Goal: Information Seeking & Learning: Learn about a topic

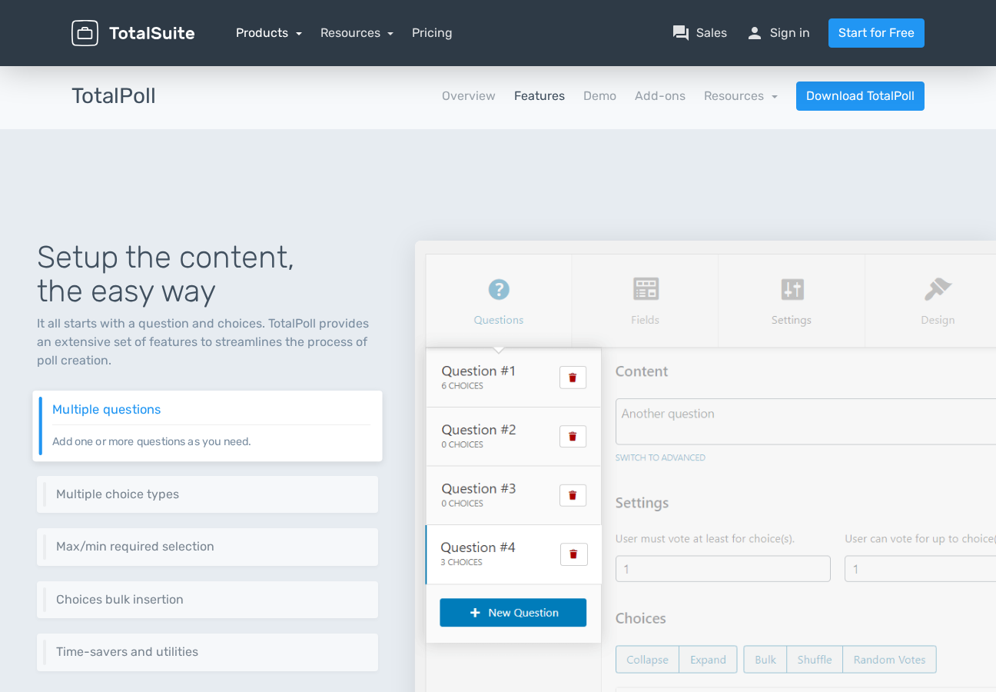
click at [255, 27] on link "Products" at bounding box center [269, 32] width 66 height 15
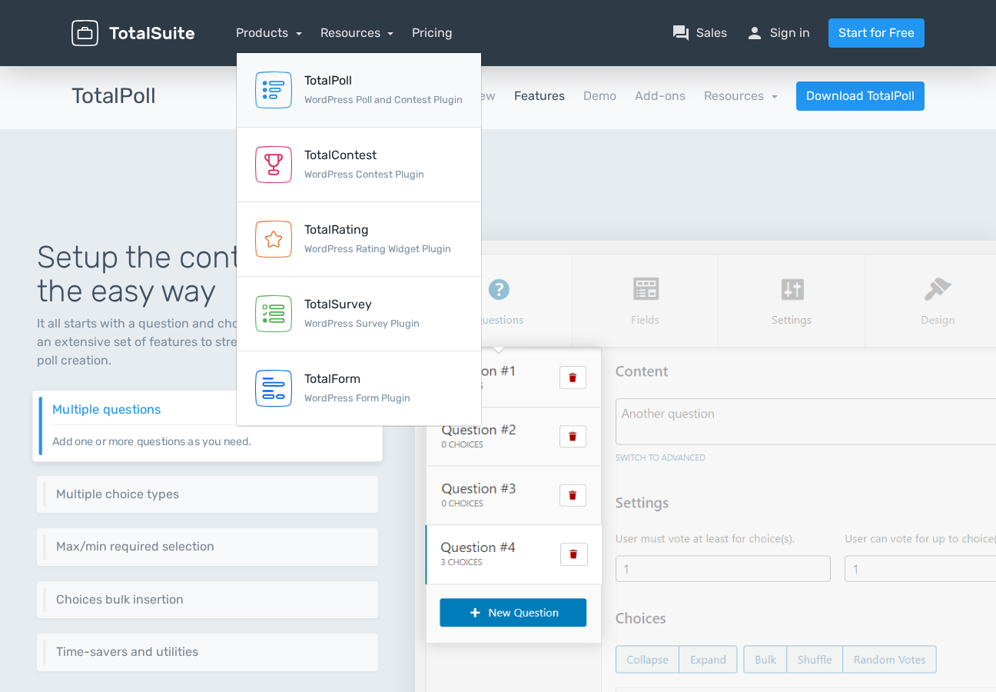
click at [344, 111] on link "TotalPoll WordPress Poll and Contest Plugin" at bounding box center [359, 90] width 245 height 75
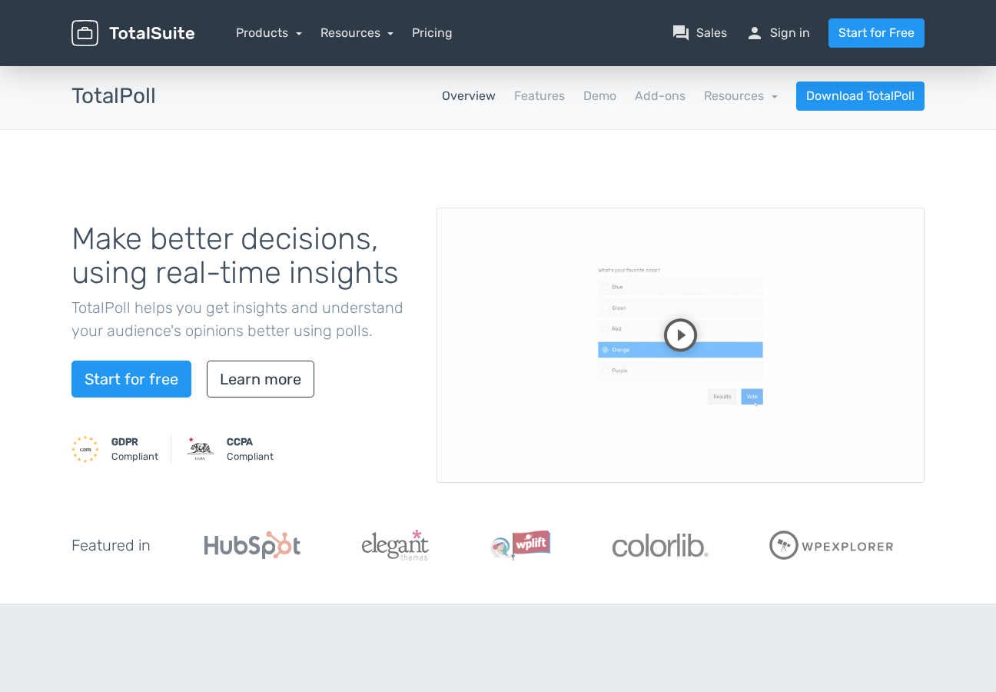
click at [547, 109] on nav "Overview Features Demo Add-ons Resources school Documentation article Changelog…" at bounding box center [552, 96] width 769 height 29
click at [547, 93] on link "Features" at bounding box center [539, 96] width 51 height 18
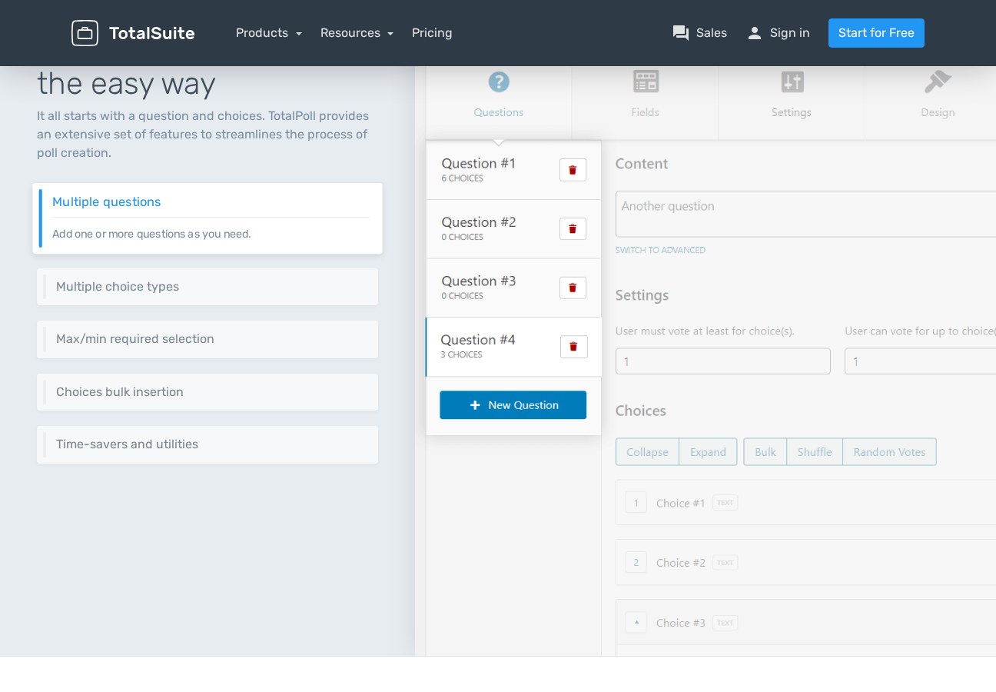
scroll to position [209, 0]
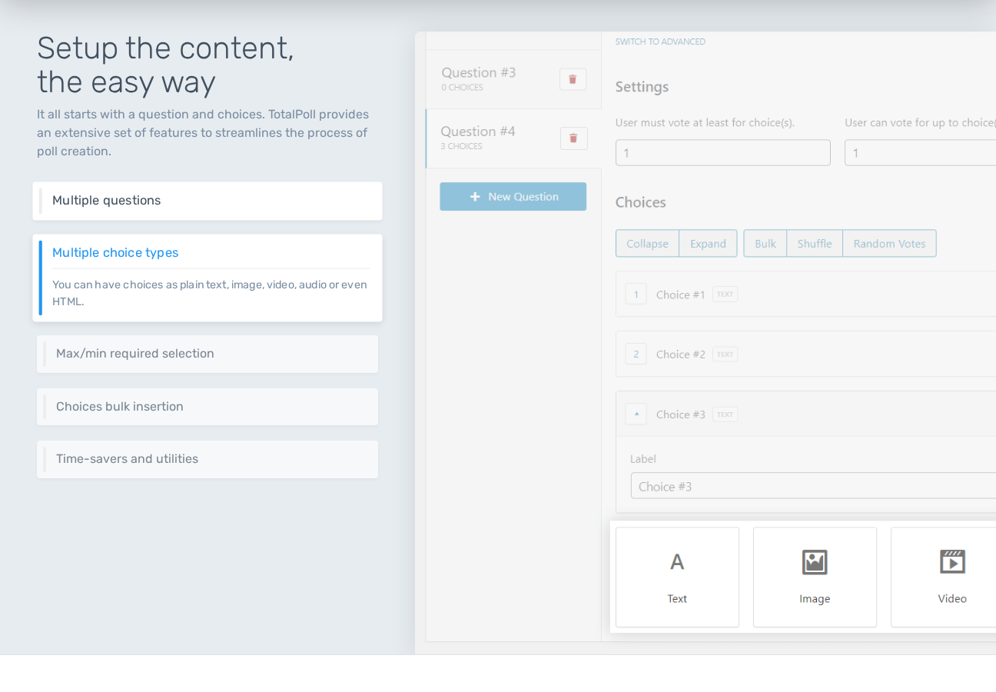
click at [221, 213] on div "Multiple questions Add one or more questions as you need." at bounding box center [207, 200] width 350 height 38
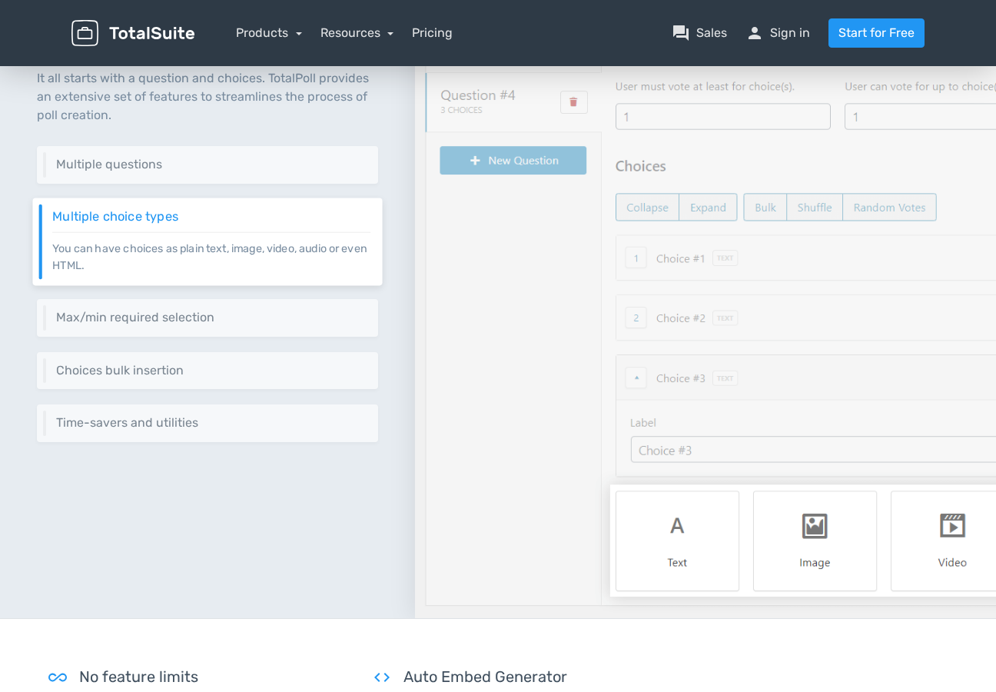
scroll to position [251, 0]
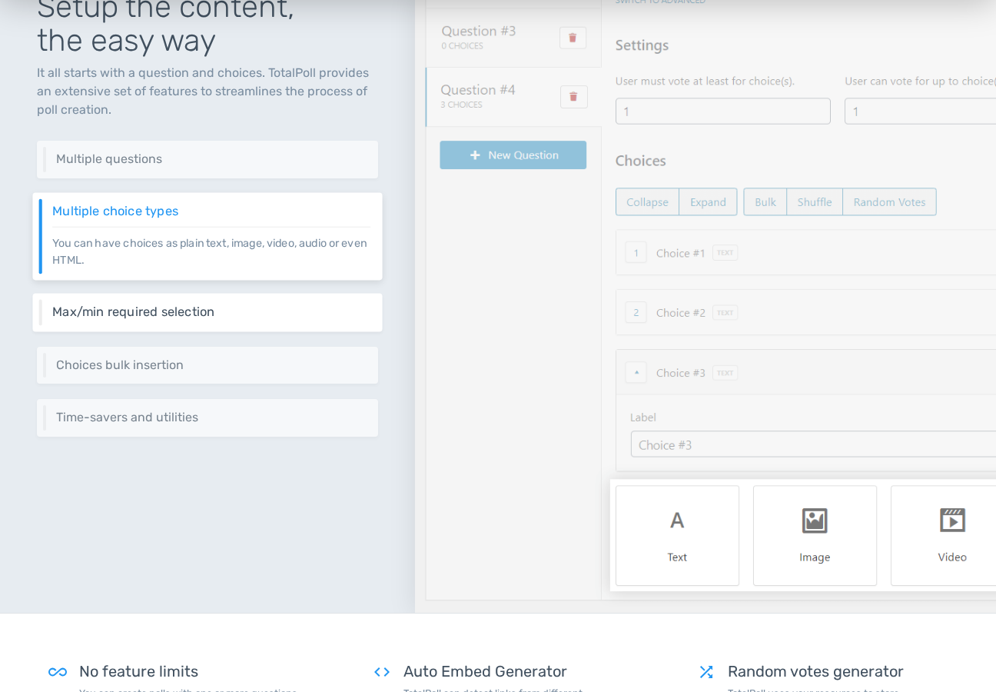
click at [195, 310] on h6 "Max/min required selection" at bounding box center [211, 312] width 318 height 14
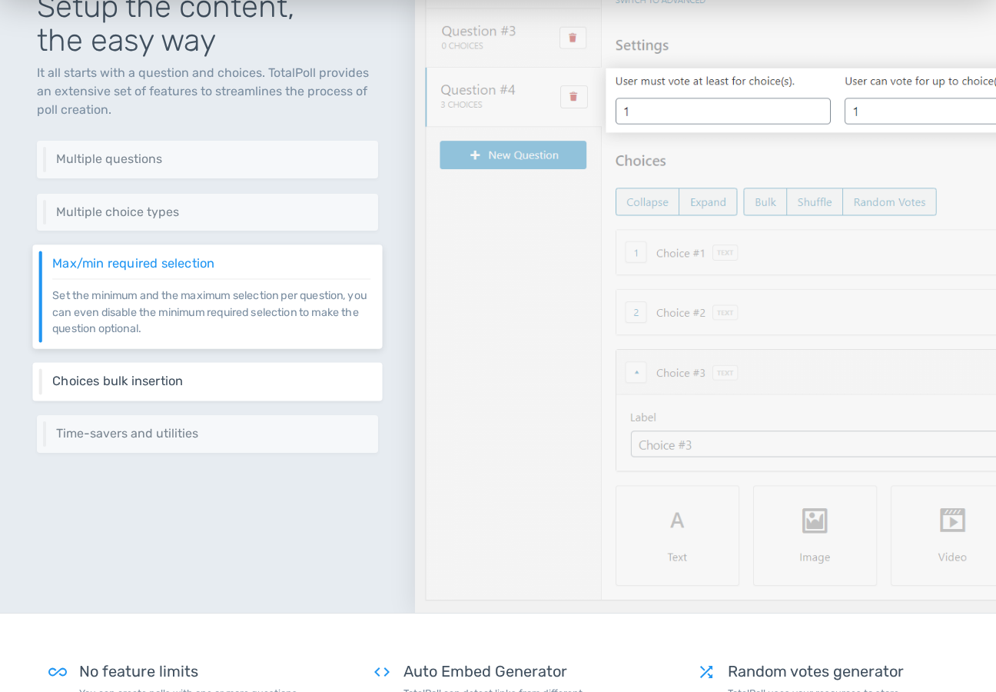
click at [222, 384] on h6 "Choices bulk insertion" at bounding box center [211, 381] width 318 height 14
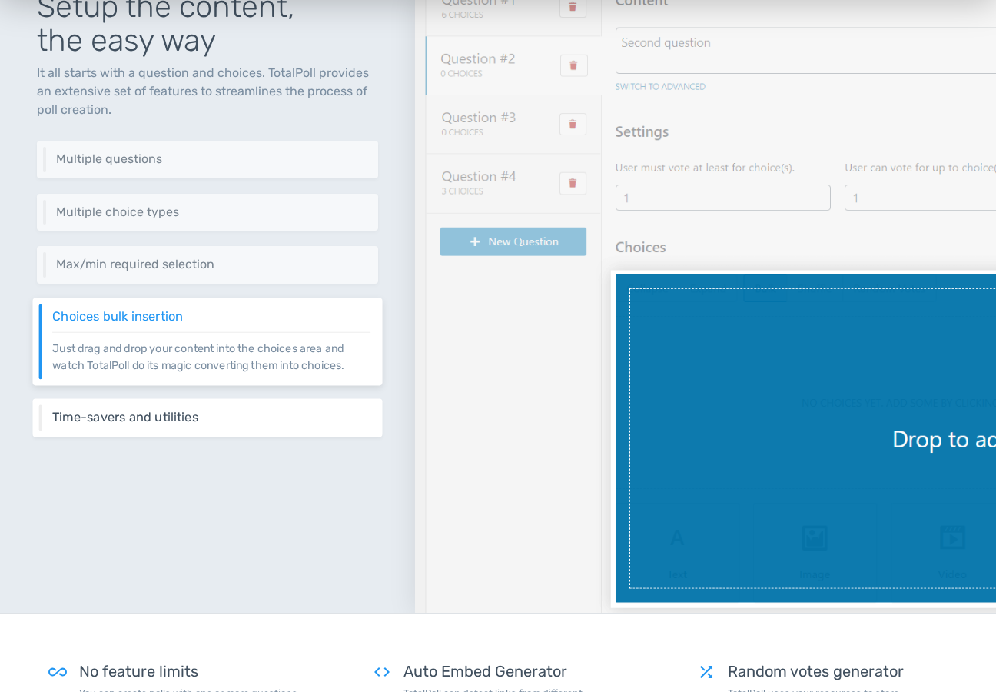
click at [209, 408] on div "Time-savers and utilities Shuffle choices, insert random votes and more utiliti…" at bounding box center [207, 418] width 350 height 38
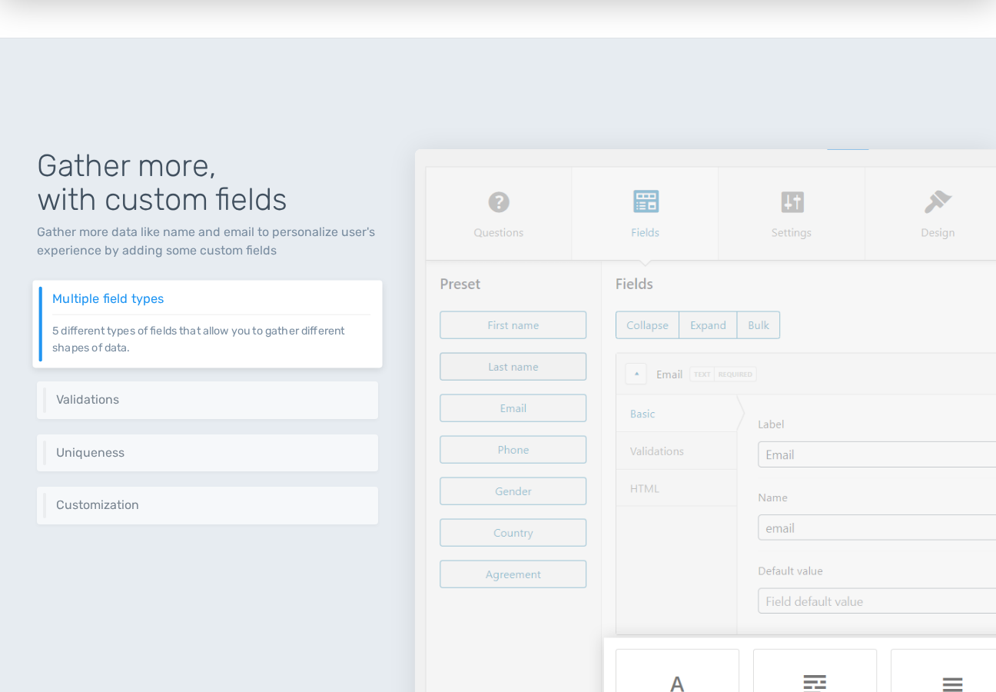
scroll to position [1000, 0]
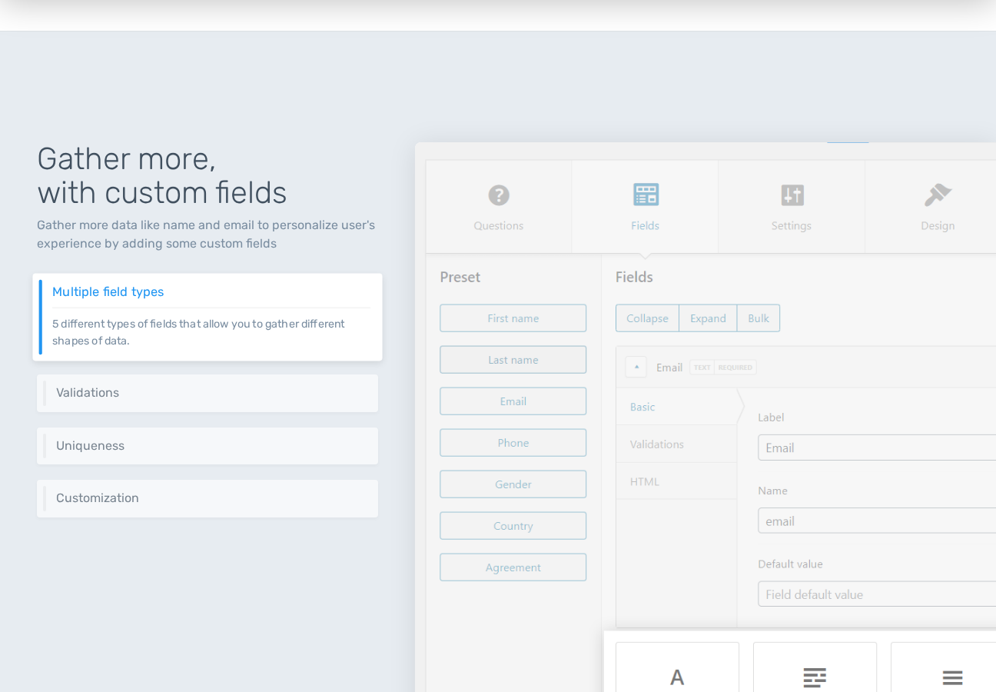
click at [209, 408] on div "Validations A set of validation rules to collect data in a safer way." at bounding box center [207, 393] width 341 height 38
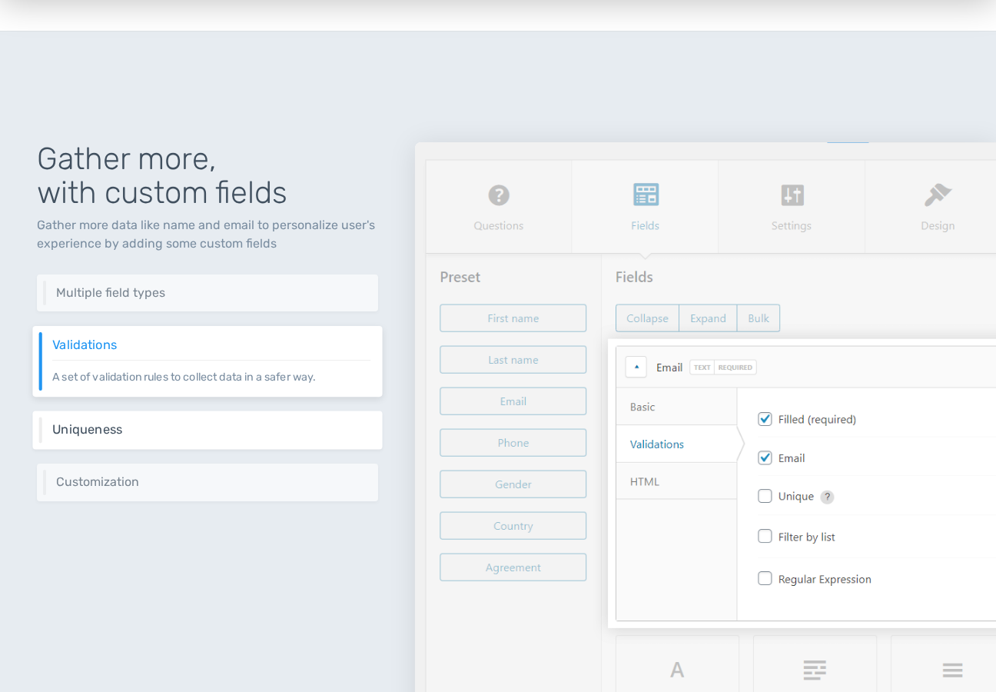
click at [198, 431] on h6 "Uniqueness" at bounding box center [211, 430] width 318 height 14
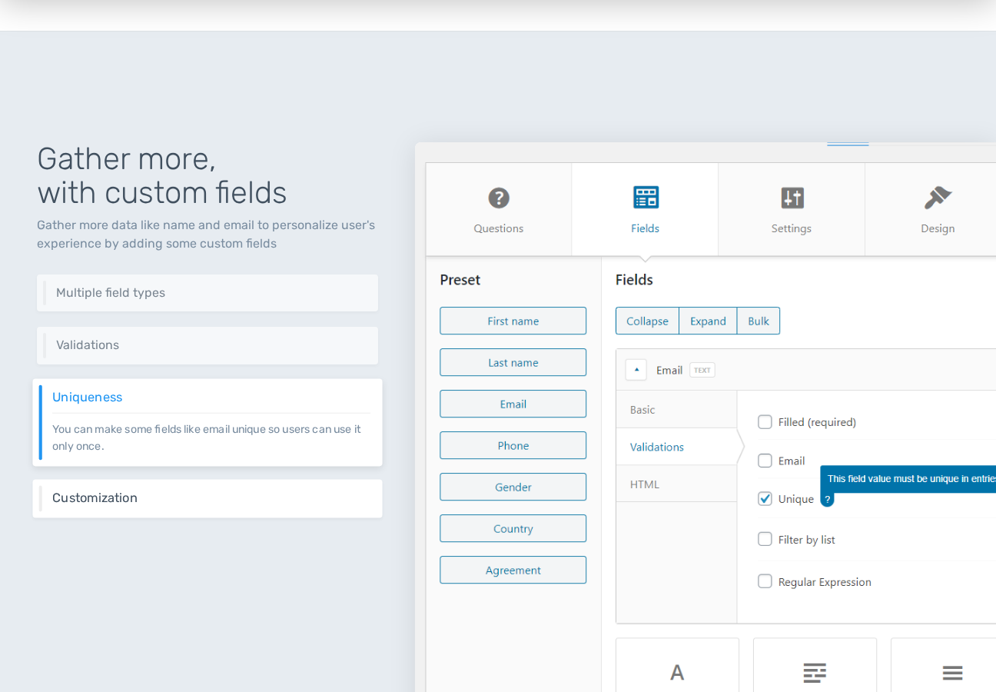
click at [229, 493] on h6 "Customization" at bounding box center [211, 498] width 318 height 14
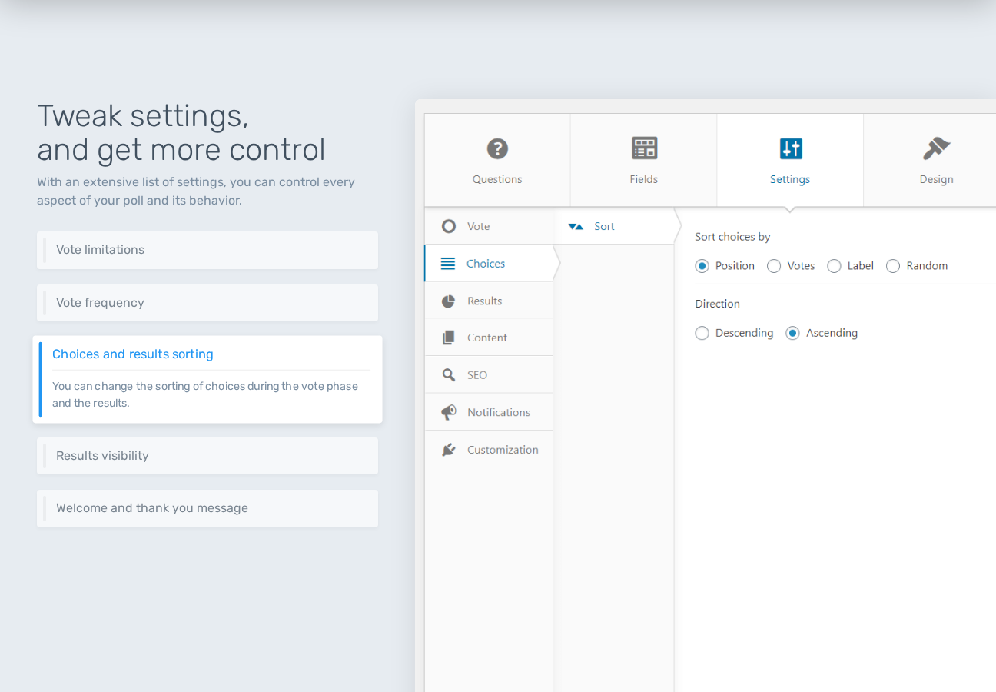
scroll to position [1930, 0]
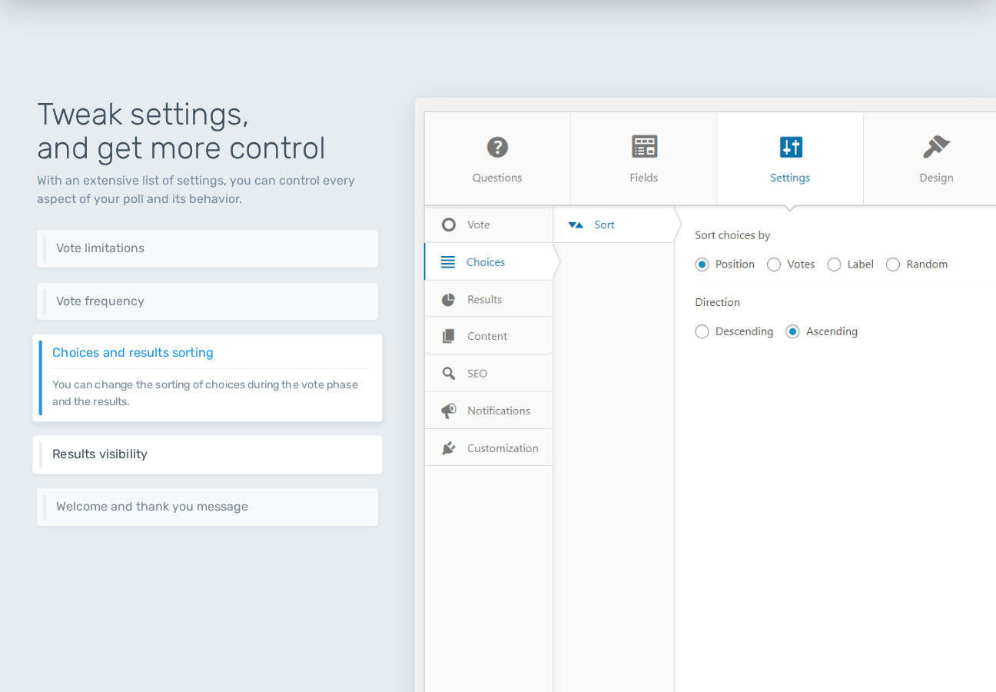
click at [218, 459] on h6 "Results visibility" at bounding box center [211, 454] width 318 height 14
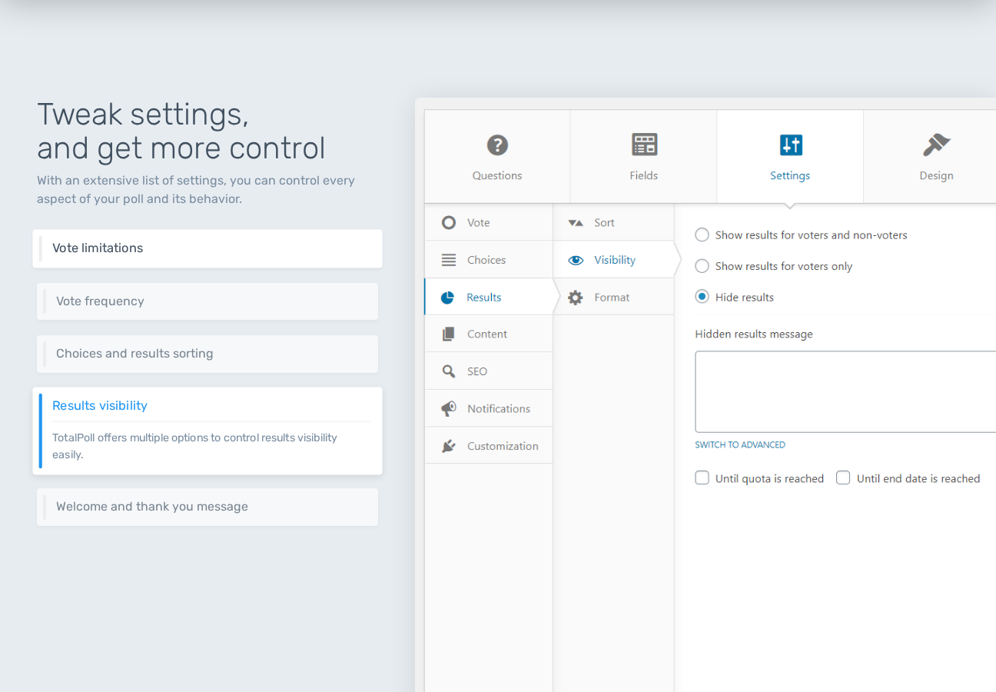
click at [205, 248] on h6 "Vote limitations" at bounding box center [211, 248] width 318 height 14
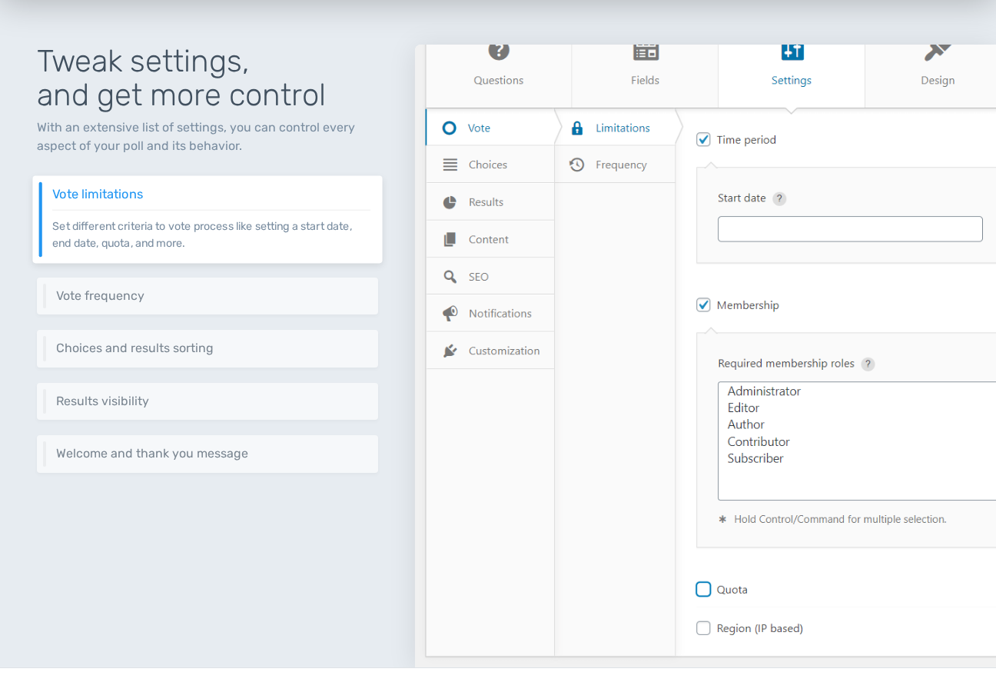
scroll to position [1923, 0]
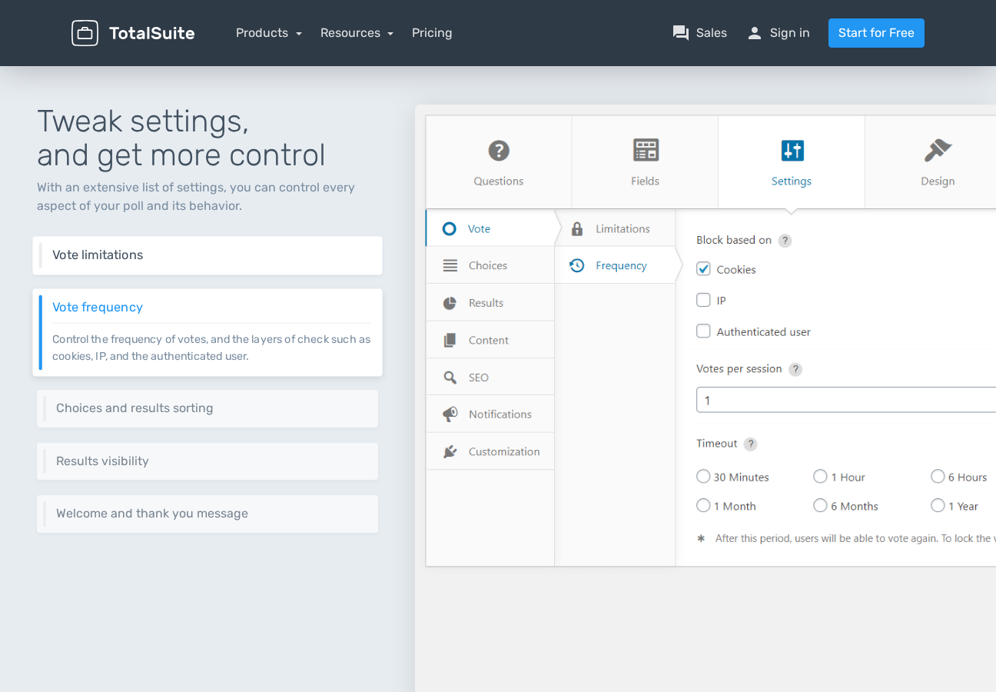
click at [259, 269] on div "Vote limitations Set different criteria to vote process like setting a start da…" at bounding box center [207, 255] width 350 height 38
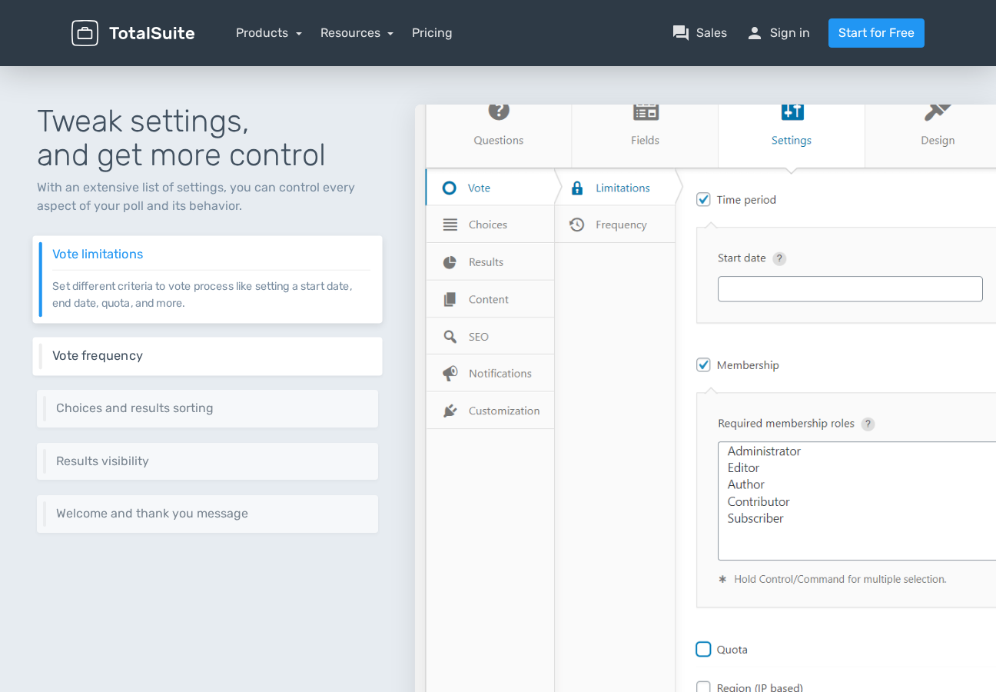
click at [216, 344] on div "Vote frequency Control the frequency of votes, and the layers of check such as …" at bounding box center [207, 356] width 350 height 38
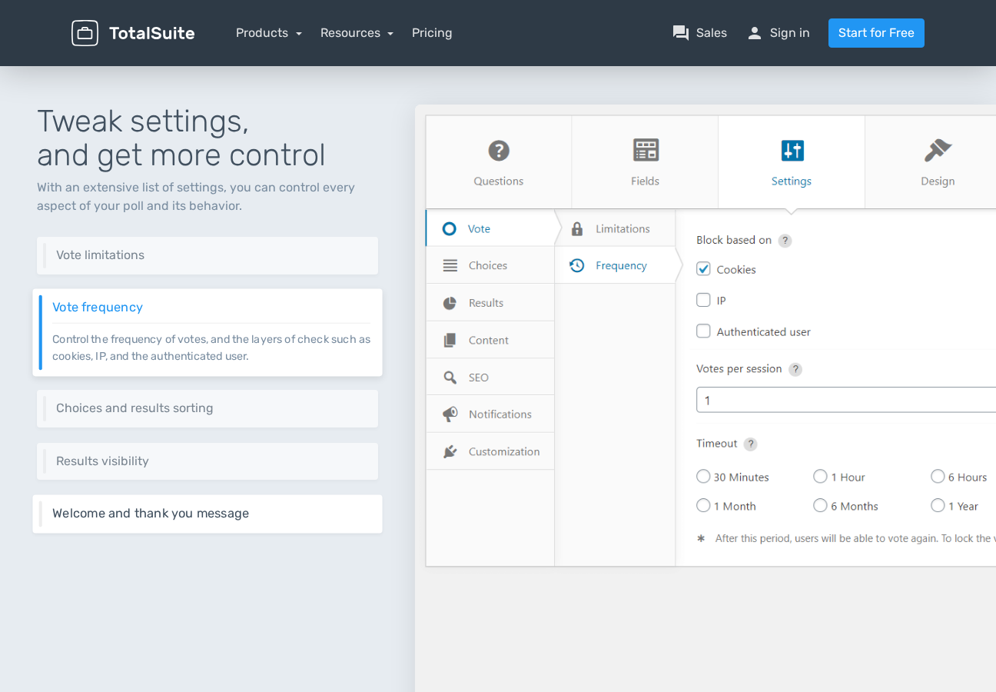
click at [206, 514] on h6 "Welcome and thank you message" at bounding box center [211, 514] width 318 height 14
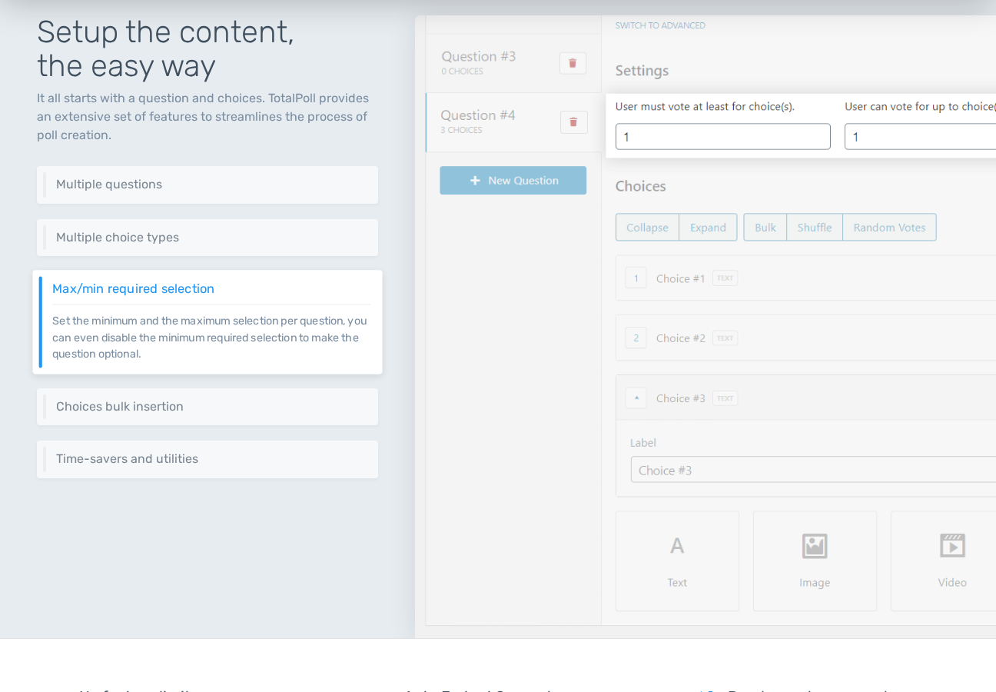
scroll to position [0, 0]
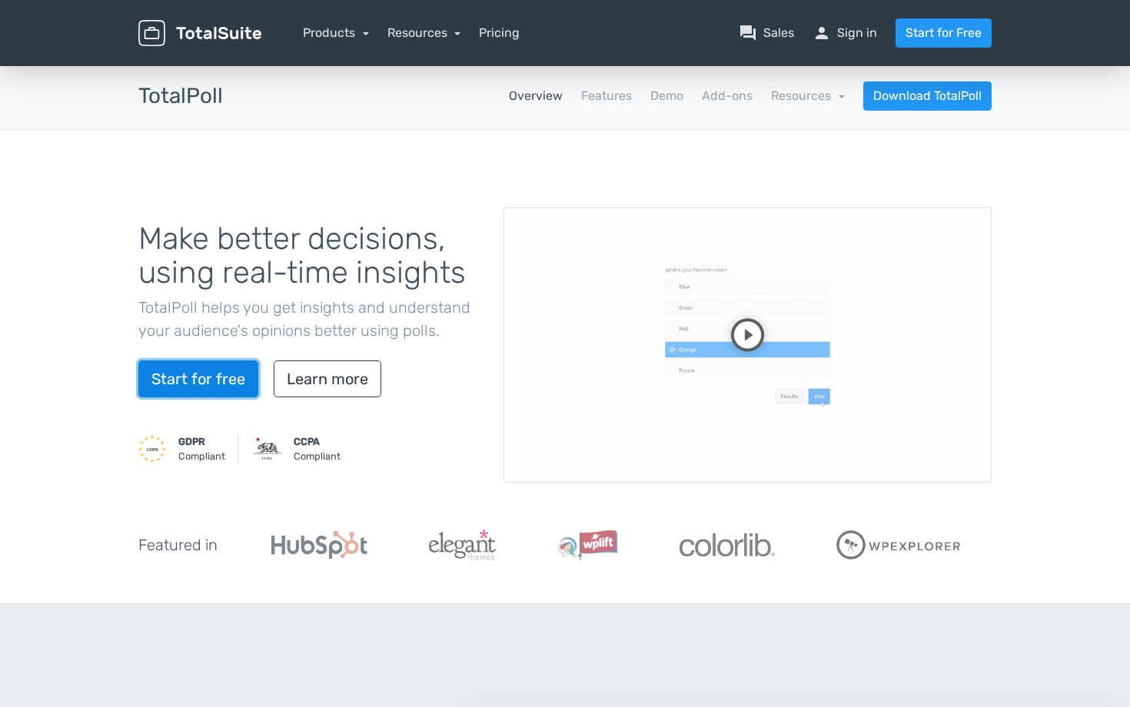
click at [235, 381] on link "Start for free" at bounding box center [198, 379] width 120 height 37
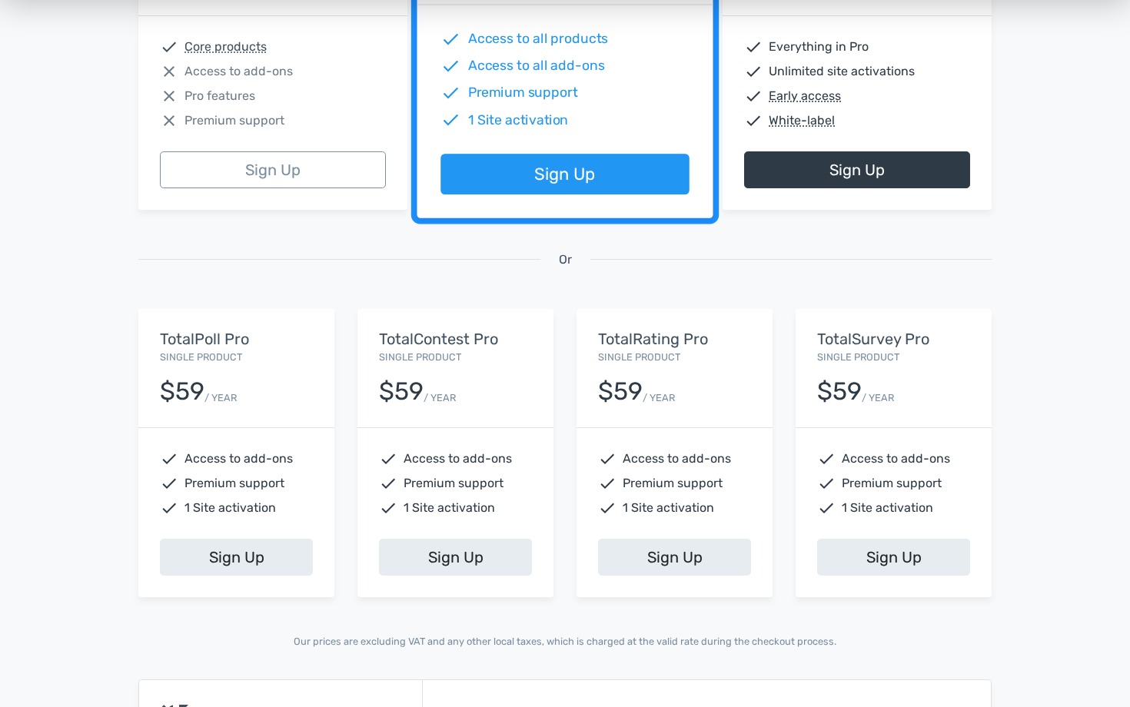
scroll to position [394, 0]
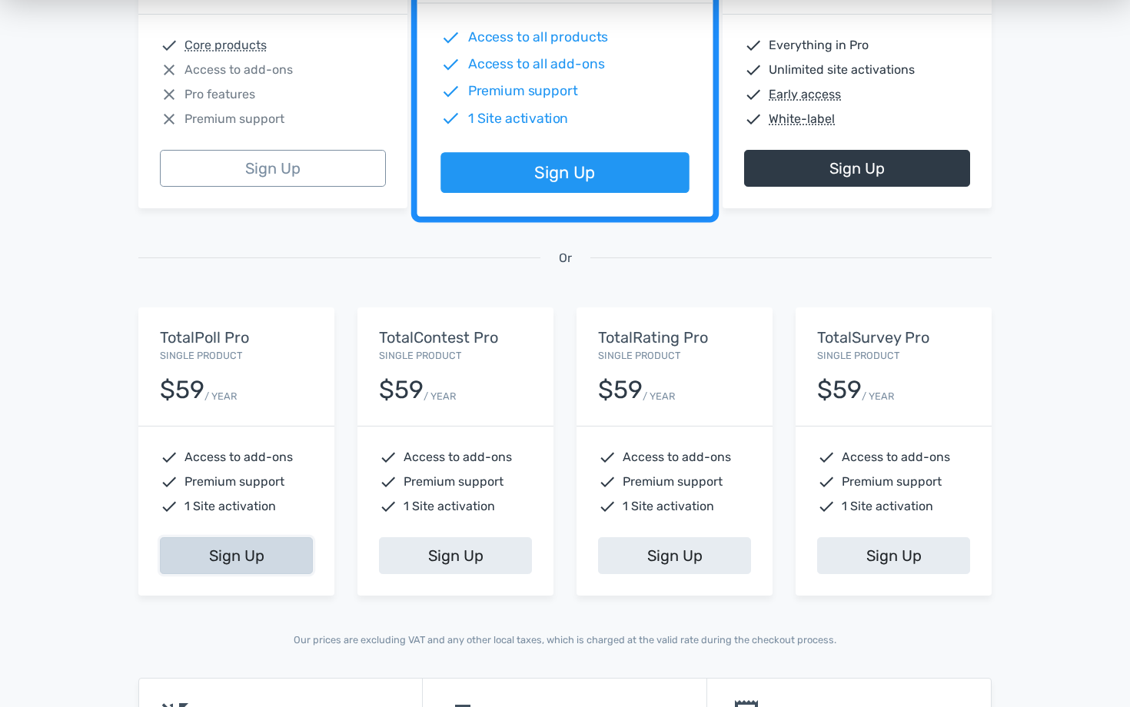
click at [218, 549] on link "Sign Up" at bounding box center [236, 555] width 153 height 37
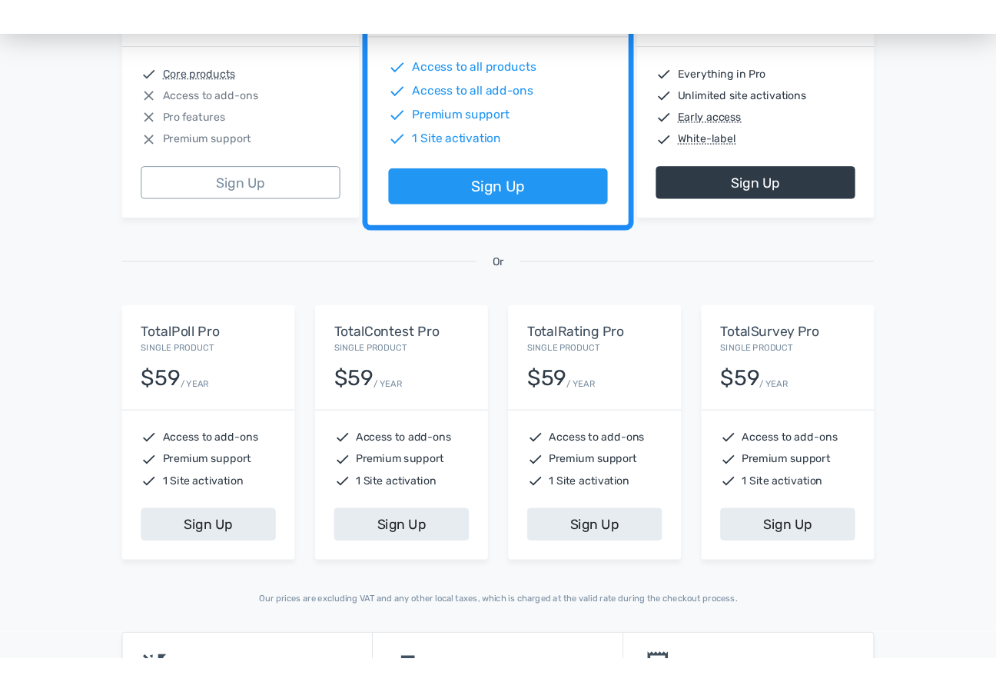
scroll to position [0, 0]
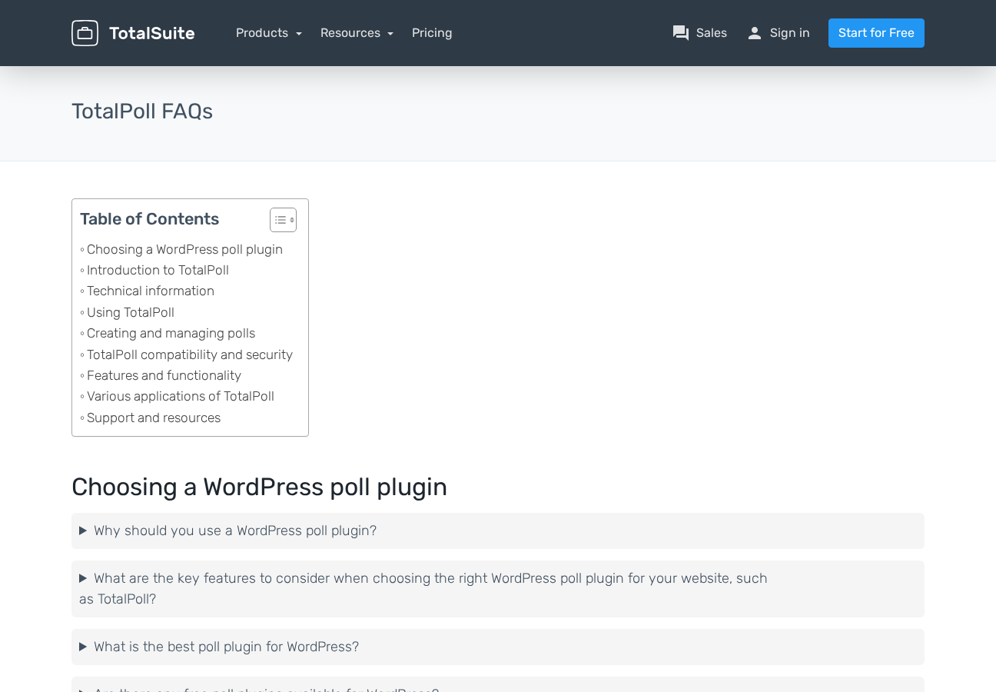
click at [149, 283] on link "Technical information" at bounding box center [147, 291] width 135 height 21
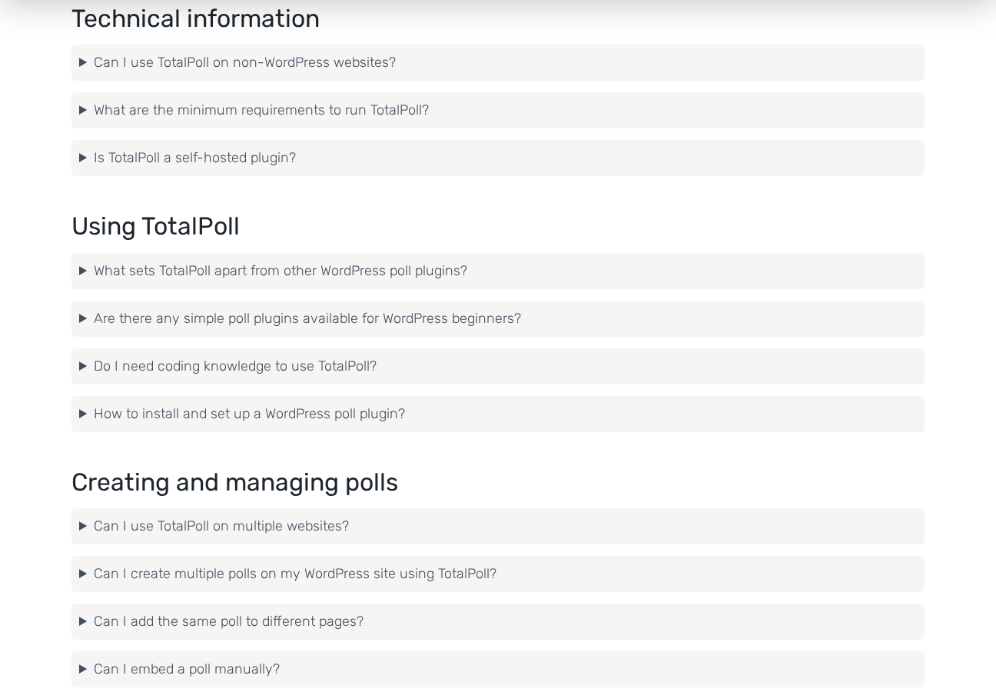
scroll to position [901, 0]
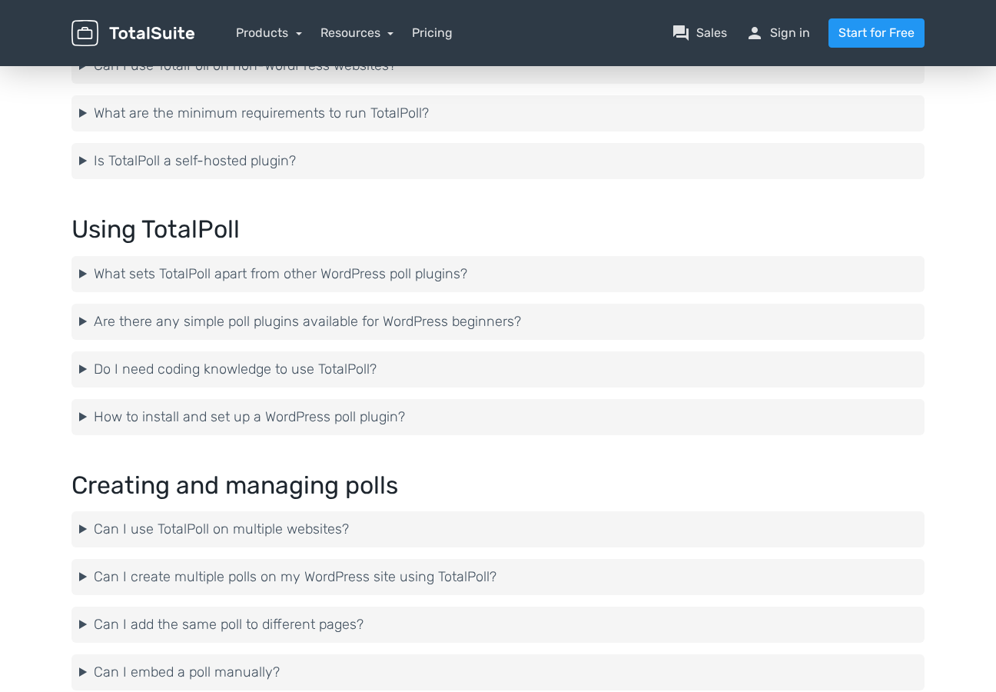
click at [190, 274] on summary "What sets TotalPoll apart from other WordPress poll plugins?" at bounding box center [498, 274] width 838 height 21
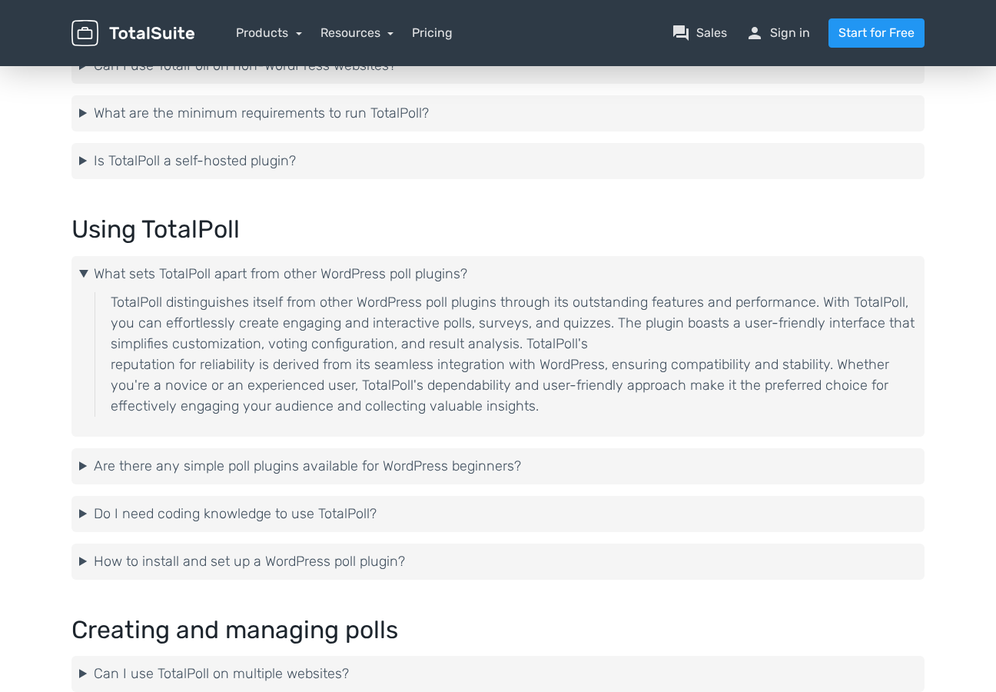
click at [87, 268] on summary "What sets TotalPoll apart from other WordPress poll plugins?" at bounding box center [498, 274] width 838 height 21
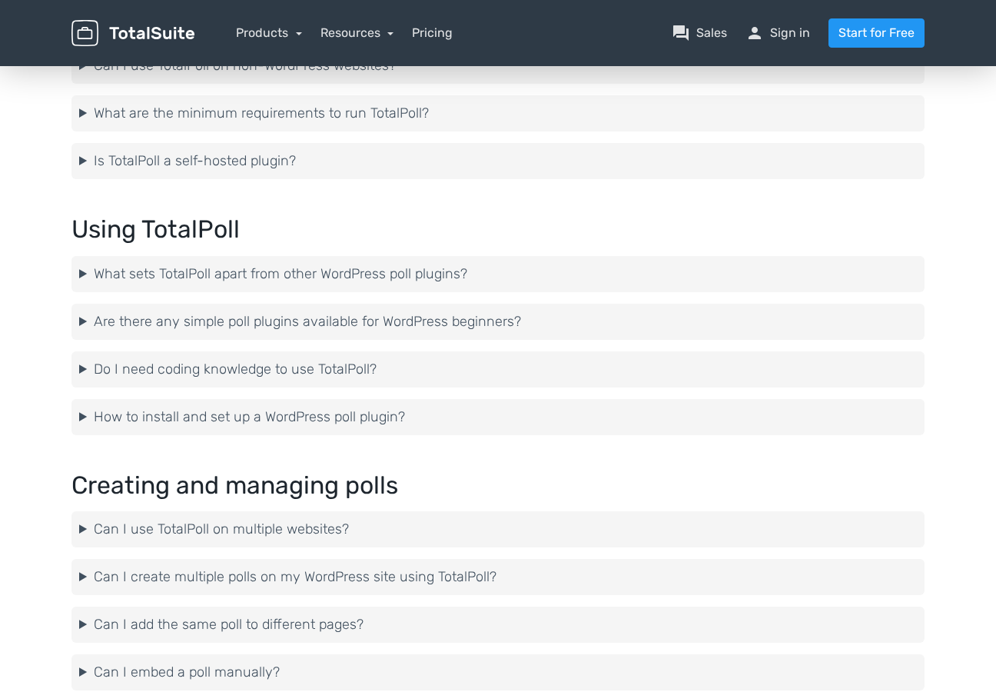
click at [83, 318] on summary "Are there any simple poll plugins available for WordPress beginners?" at bounding box center [498, 321] width 838 height 21
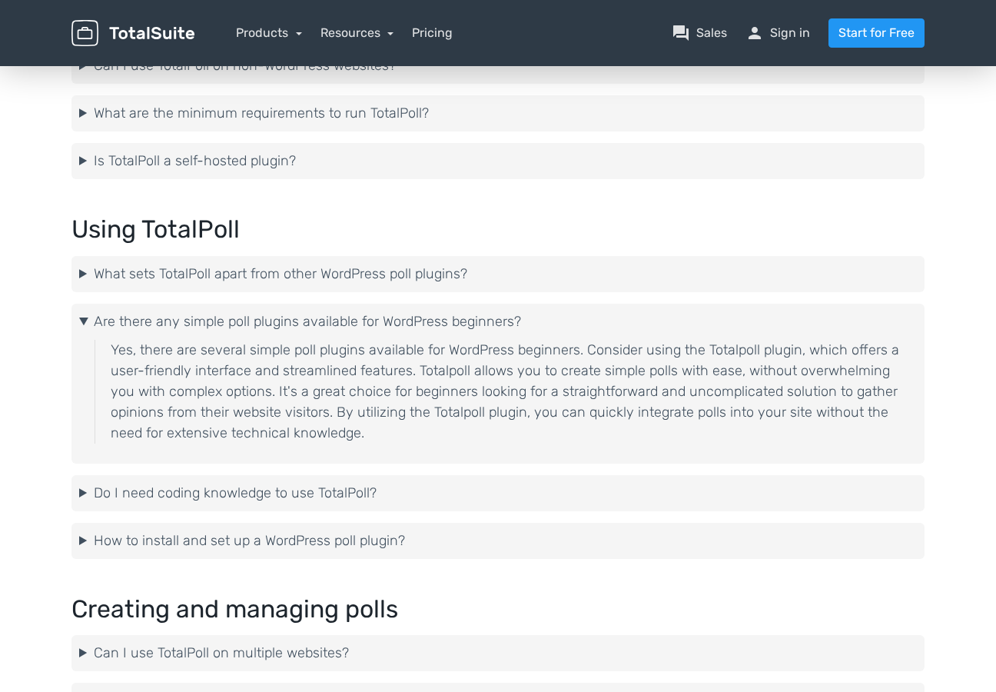
click at [84, 317] on summary "Are there any simple poll plugins available for WordPress beginners?" at bounding box center [498, 321] width 838 height 21
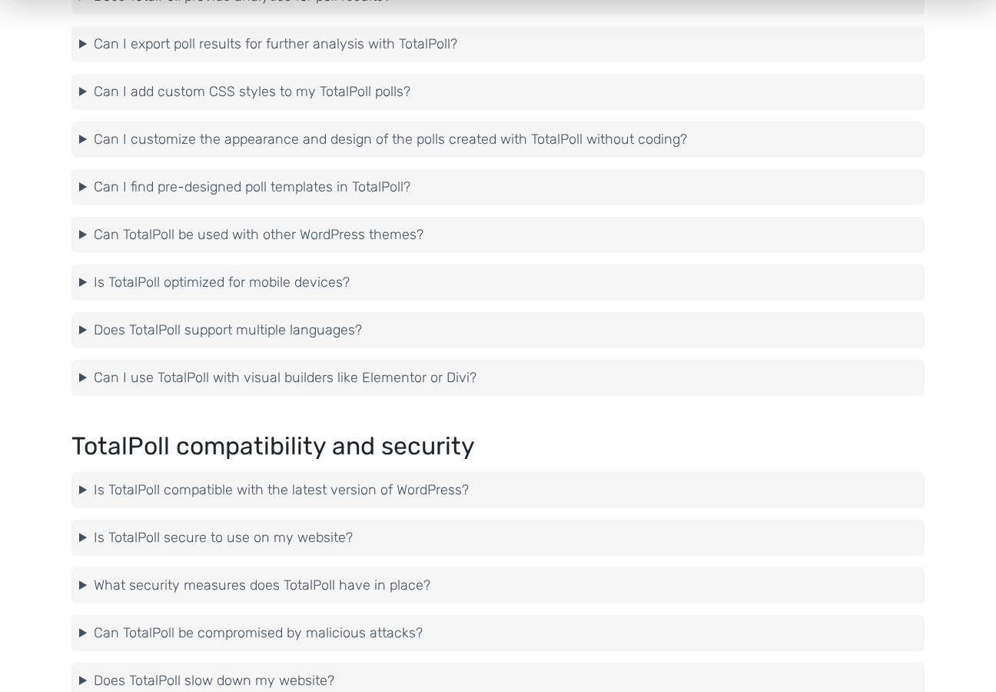
scroll to position [1817, 0]
